Goal: Task Accomplishment & Management: Manage account settings

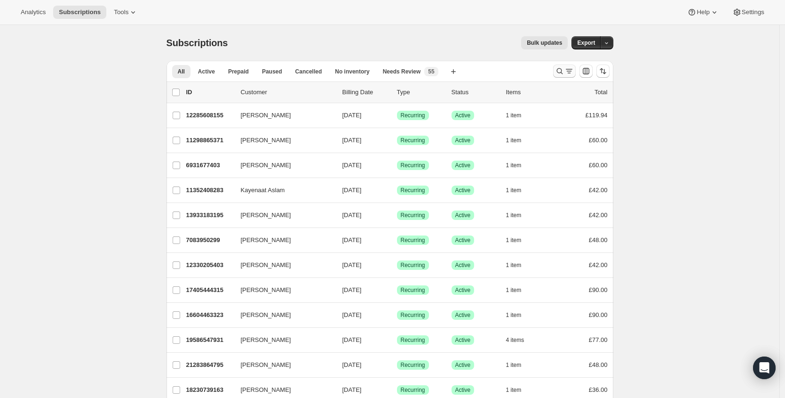
click at [557, 74] on icon "Search and filter results" at bounding box center [559, 70] width 9 height 9
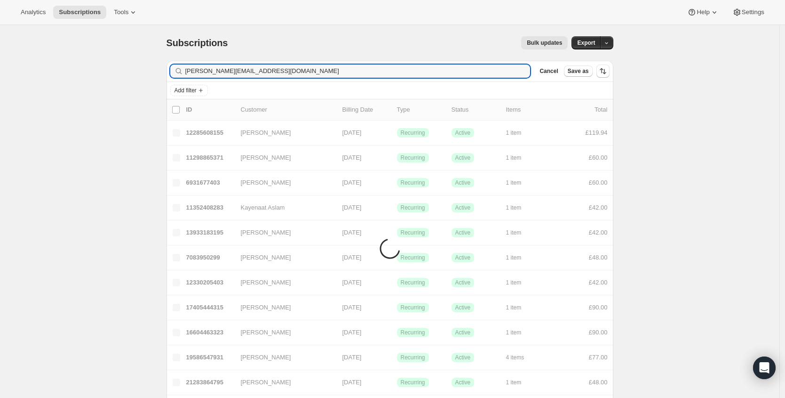
type input "[PERSON_NAME][EMAIL_ADDRESS][DOMAIN_NAME]"
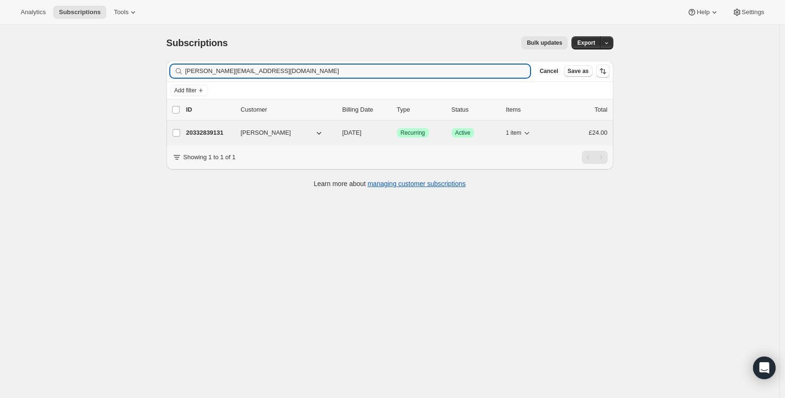
click at [216, 132] on p "20332839131" at bounding box center [209, 132] width 47 height 9
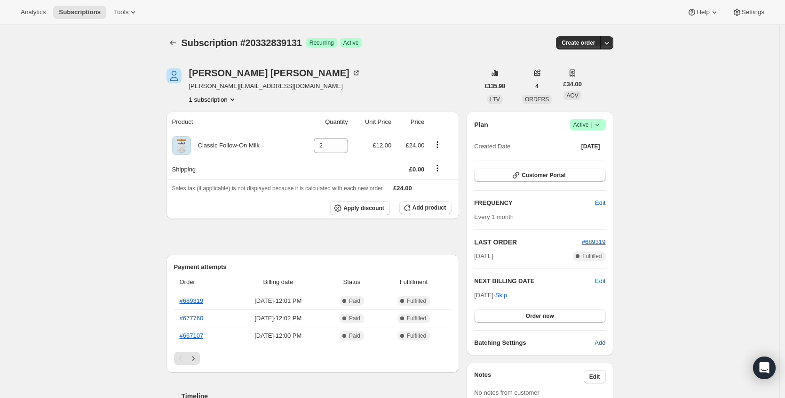
click at [596, 123] on icon at bounding box center [597, 124] width 9 height 9
click at [591, 163] on span "Cancel subscription" at bounding box center [587, 159] width 53 height 7
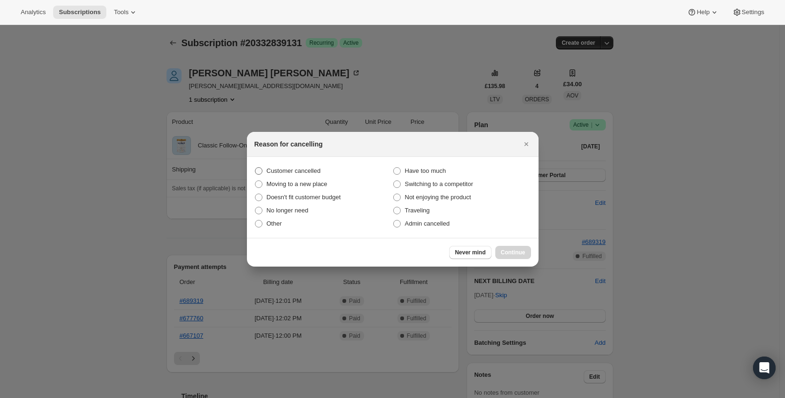
click at [297, 176] on label "Customer cancelled" at bounding box center [324, 170] width 138 height 13
click at [256, 168] on input "Customer cancelled" at bounding box center [255, 167] width 0 height 0
radio input "true"
click at [505, 252] on span "Continue" at bounding box center [513, 252] width 24 height 8
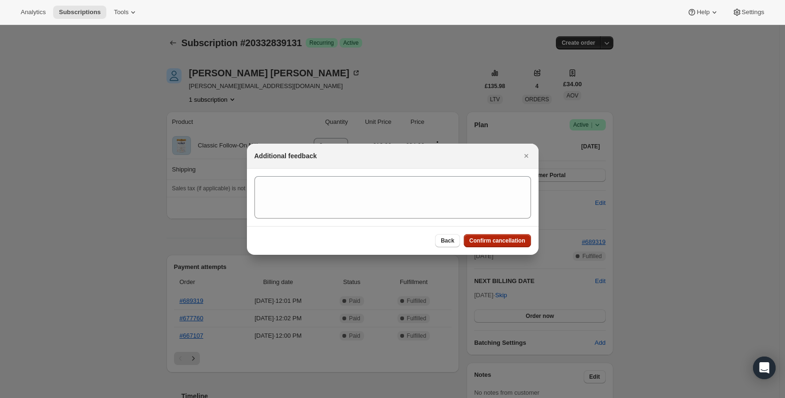
click at [505, 242] on span "Confirm cancellation" at bounding box center [498, 241] width 56 height 8
